Goal: Use online tool/utility: Utilize a website feature to perform a specific function

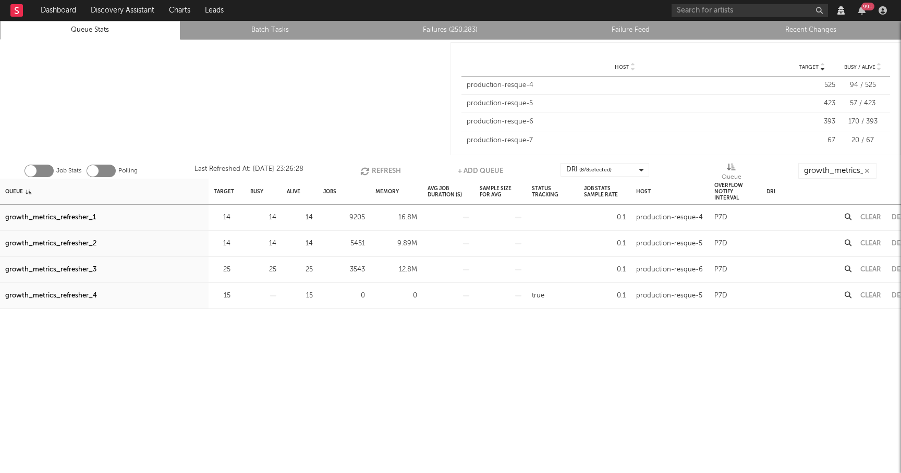
click at [380, 167] on button "Refresh" at bounding box center [380, 171] width 41 height 16
click at [381, 172] on button "Refresh" at bounding box center [381, 171] width 41 height 16
click at [381, 171] on button "Refresh" at bounding box center [380, 171] width 41 height 16
click at [378, 172] on button "Refresh" at bounding box center [380, 171] width 41 height 16
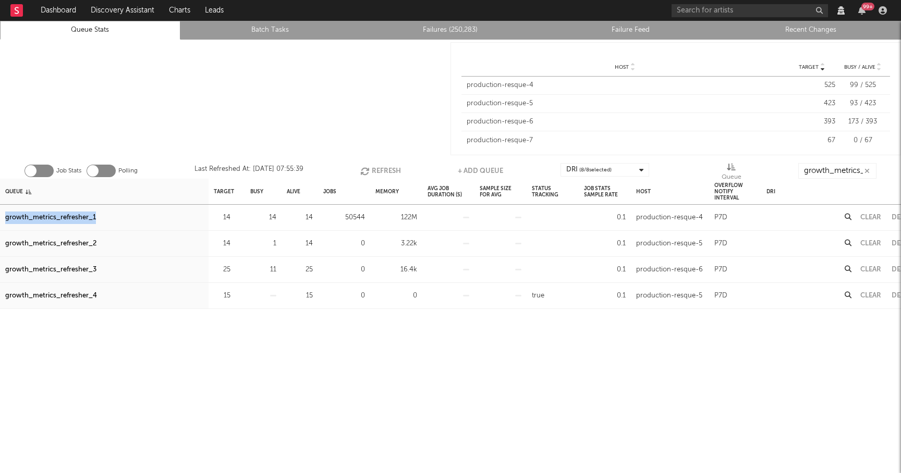
click at [380, 170] on button "Refresh" at bounding box center [380, 171] width 41 height 16
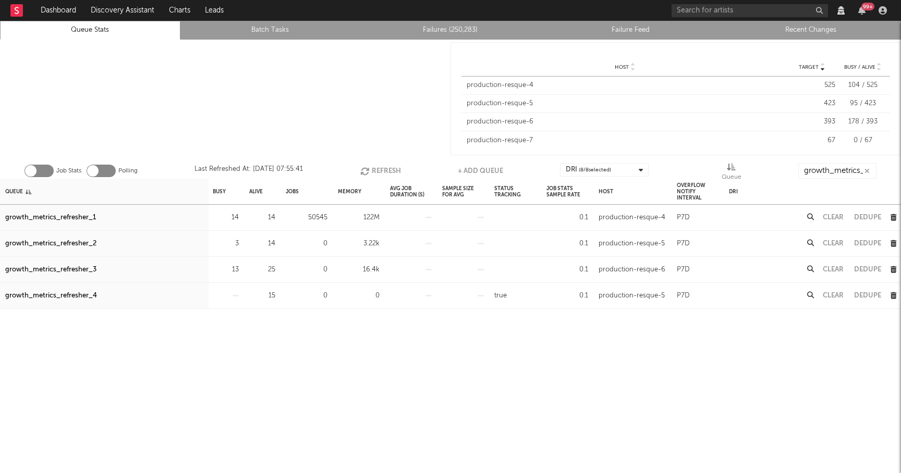
click at [829, 215] on button "Clear" at bounding box center [833, 217] width 21 height 7
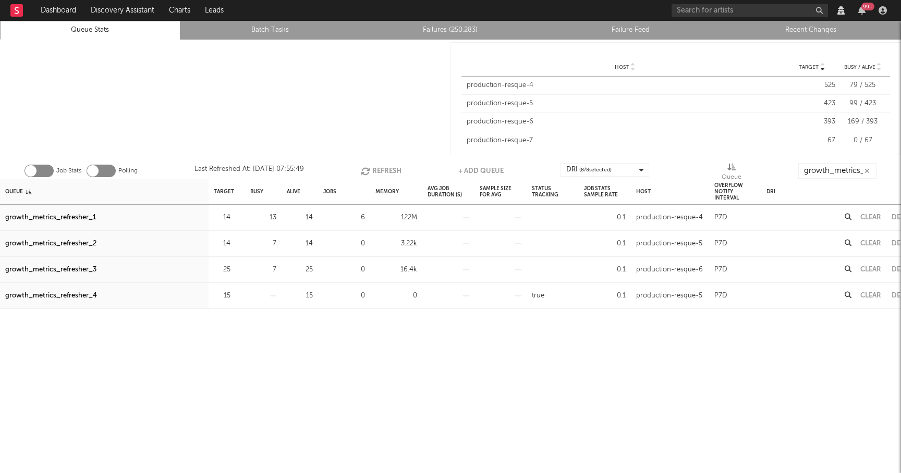
click at [379, 172] on button "Refresh" at bounding box center [381, 171] width 41 height 16
click at [374, 170] on button "Refresh" at bounding box center [380, 171] width 41 height 16
click at [378, 169] on button "Refresh" at bounding box center [380, 171] width 41 height 16
click at [237, 268] on icon "button" at bounding box center [236, 269] width 7 height 7
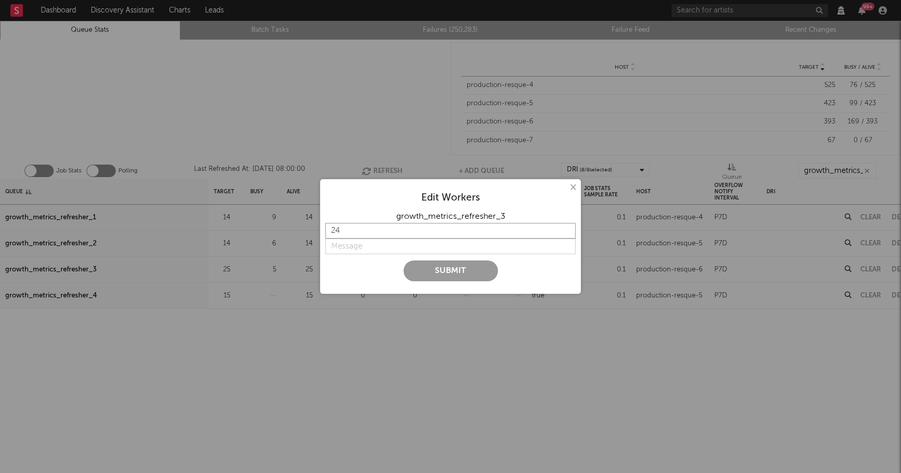
click at [566, 232] on input "24" at bounding box center [450, 231] width 250 height 16
click at [566, 232] on input "23" at bounding box center [450, 231] width 250 height 16
click at [566, 232] on input "22" at bounding box center [450, 231] width 250 height 16
click at [566, 232] on input "21" at bounding box center [450, 231] width 250 height 16
type input "20"
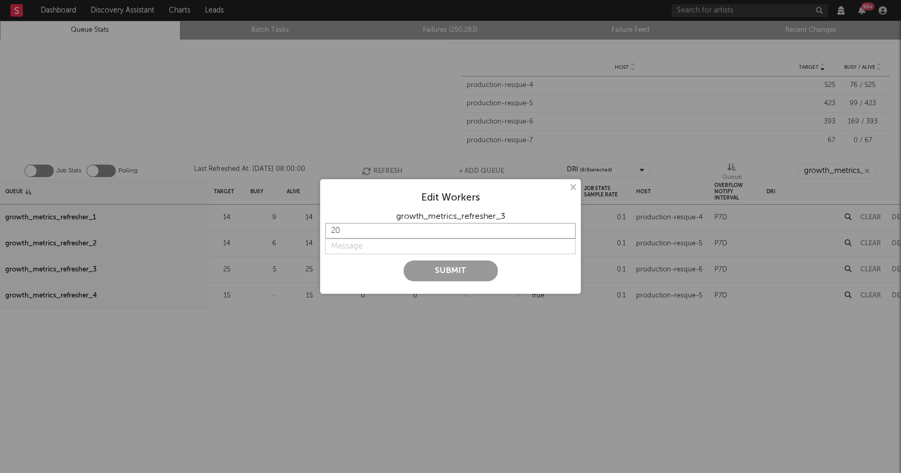
click at [566, 232] on input "20" at bounding box center [450, 231] width 250 height 16
click at [410, 245] on input "string" at bounding box center [450, 247] width 250 height 16
type input "d"
type input "lower"
click at [566, 227] on input "21" at bounding box center [450, 231] width 250 height 16
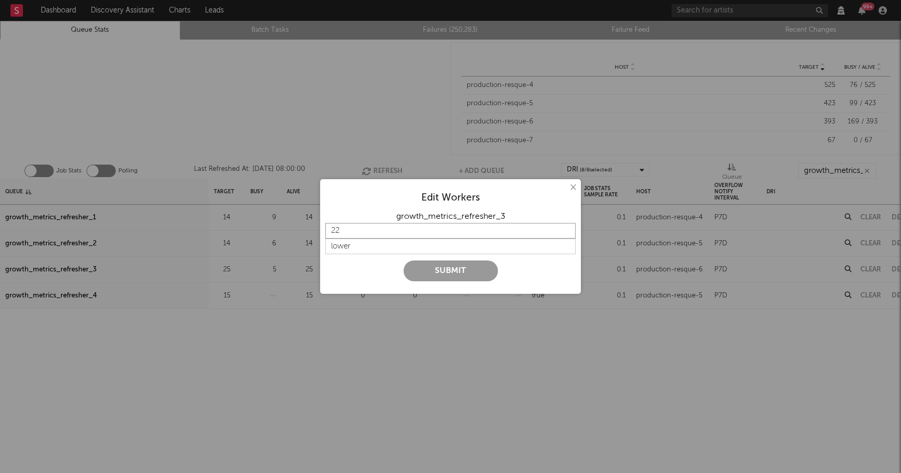
type input "22"
click at [566, 227] on input "22" at bounding box center [450, 231] width 250 height 16
click at [479, 269] on button "Submit" at bounding box center [451, 271] width 94 height 21
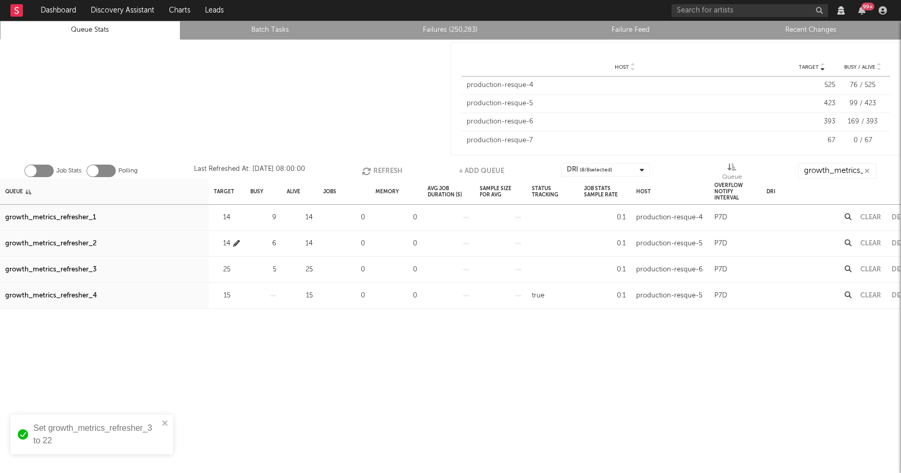
click at [236, 245] on icon "button" at bounding box center [236, 243] width 7 height 7
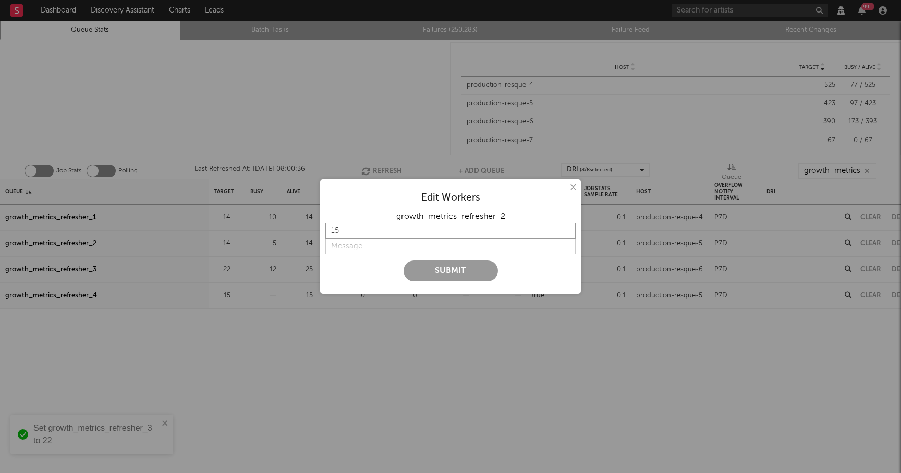
click at [565, 227] on input "15" at bounding box center [450, 231] width 250 height 16
click at [565, 227] on input "16" at bounding box center [450, 231] width 250 height 16
click at [565, 227] on input "17" at bounding box center [450, 231] width 250 height 16
click at [565, 227] on input "18" at bounding box center [450, 231] width 250 height 16
click at [565, 227] on input "19" at bounding box center [450, 231] width 250 height 16
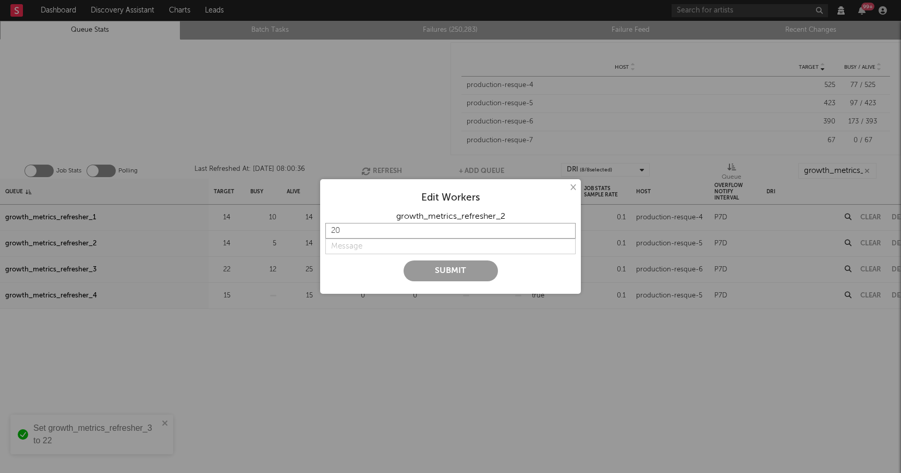
click at [565, 227] on input "20" at bounding box center [450, 231] width 250 height 16
click at [565, 227] on input "21" at bounding box center [450, 231] width 250 height 16
type input "22"
click at [565, 227] on input "22" at bounding box center [450, 231] width 250 height 16
click at [342, 250] on input "string" at bounding box center [450, 247] width 250 height 16
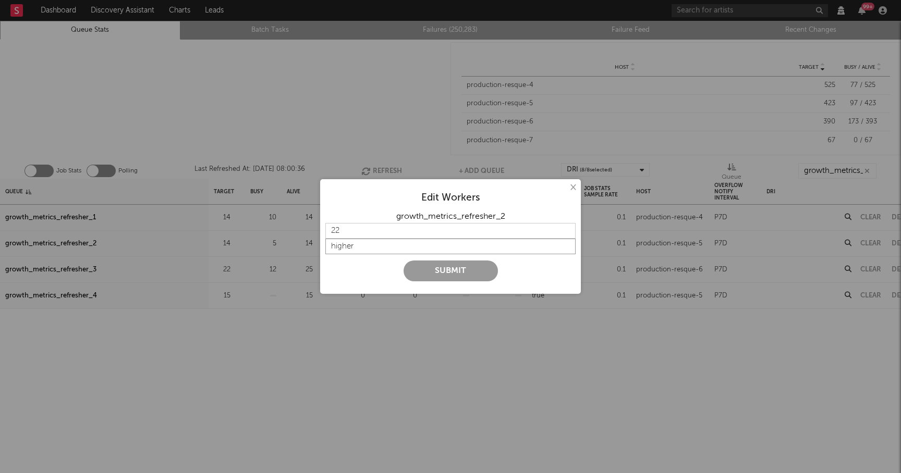
type input "higher"
click at [436, 275] on button "Submit" at bounding box center [451, 271] width 94 height 21
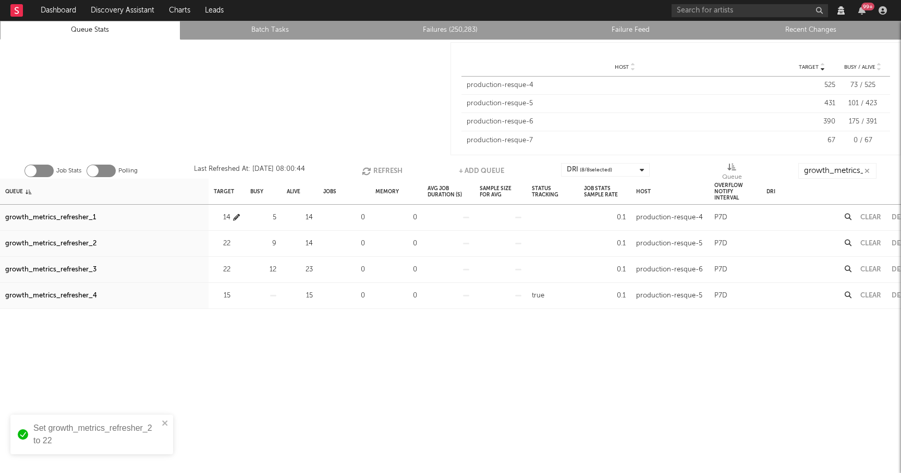
click at [236, 218] on icon "button" at bounding box center [236, 217] width 7 height 7
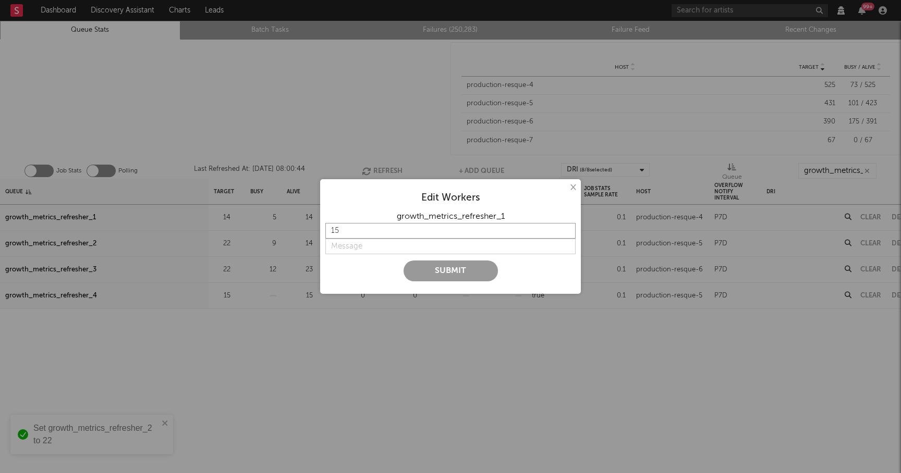
click at [566, 226] on input "15" at bounding box center [450, 231] width 250 height 16
click at [566, 226] on input "16" at bounding box center [450, 231] width 250 height 16
click at [566, 226] on input "17" at bounding box center [450, 231] width 250 height 16
click at [566, 226] on input "18" at bounding box center [450, 231] width 250 height 16
click at [566, 226] on input "19" at bounding box center [450, 231] width 250 height 16
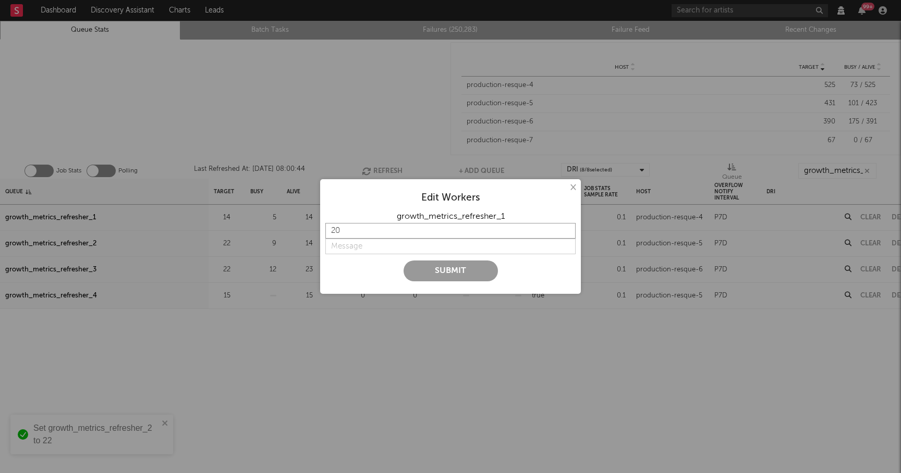
click at [566, 226] on input "20" at bounding box center [450, 231] width 250 height 16
click at [566, 226] on input "21" at bounding box center [450, 231] width 250 height 16
type input "22"
click at [566, 226] on input "22" at bounding box center [450, 231] width 250 height 16
click at [372, 246] on input "string" at bounding box center [450, 247] width 250 height 16
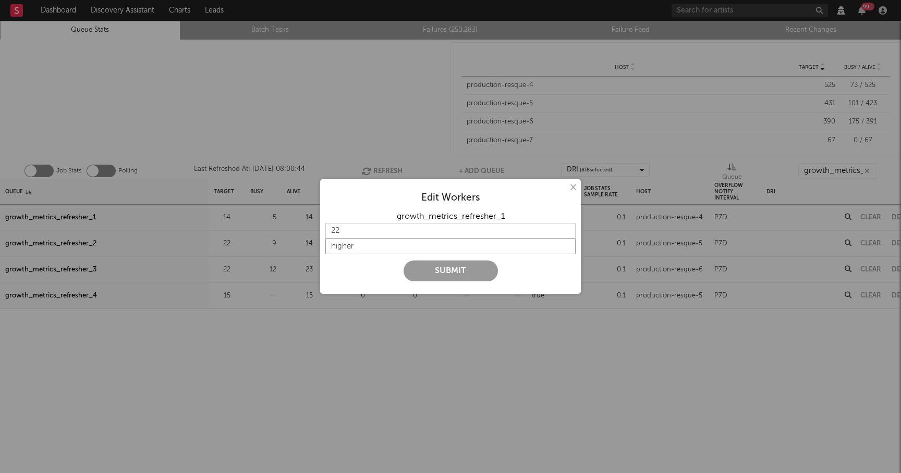
type input "higher"
click at [455, 269] on button "Submit" at bounding box center [451, 271] width 94 height 21
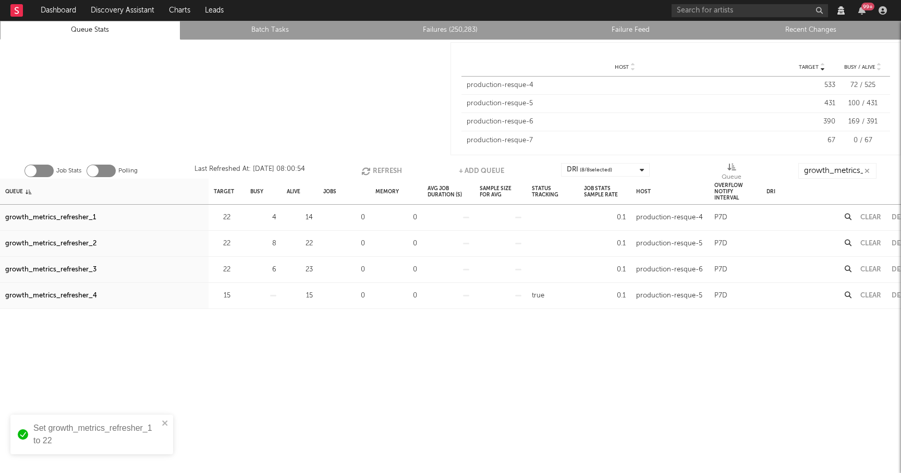
click at [382, 168] on button "Refresh" at bounding box center [381, 171] width 41 height 16
click at [380, 168] on button "Refresh" at bounding box center [381, 171] width 41 height 16
click at [388, 167] on button "Refresh" at bounding box center [381, 171] width 41 height 16
click at [374, 168] on button "Refresh" at bounding box center [381, 171] width 41 height 16
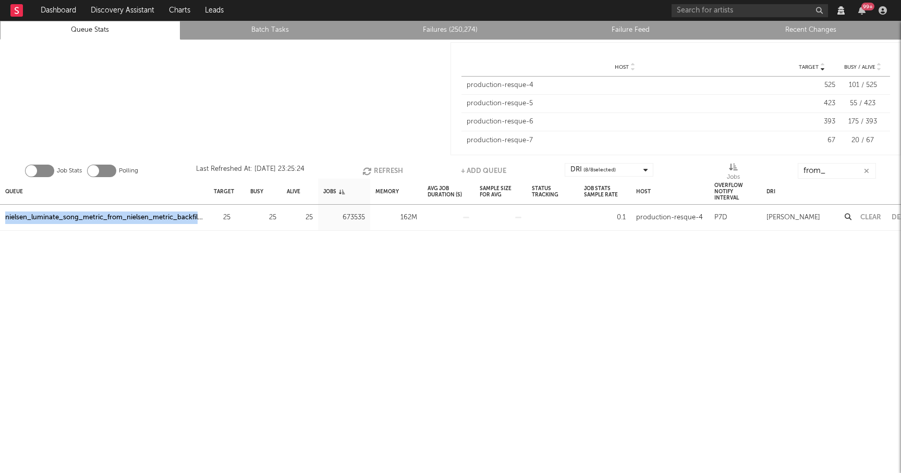
click at [381, 167] on button "Refresh" at bounding box center [382, 171] width 41 height 16
click at [395, 170] on button "Refresh" at bounding box center [383, 171] width 41 height 16
click at [352, 109] on div at bounding box center [225, 99] width 450 height 118
click at [379, 167] on button "Refresh" at bounding box center [383, 171] width 41 height 16
